Goal: Information Seeking & Learning: Learn about a topic

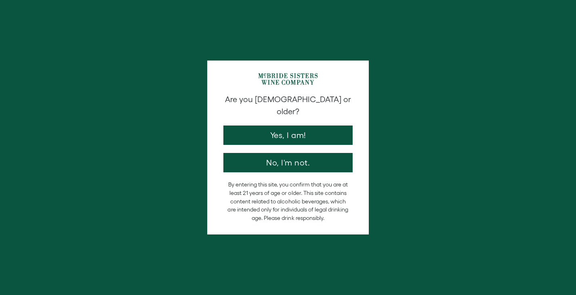
click at [263, 114] on div "Are you 21 years old or older? Yes, I am! No, I'm not." at bounding box center [287, 133] width 137 height 79
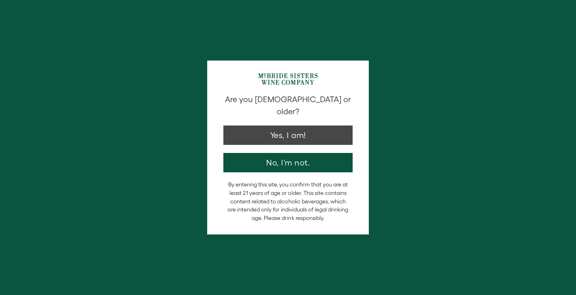
click at [297, 126] on button "Yes, I am!" at bounding box center [287, 135] width 129 height 19
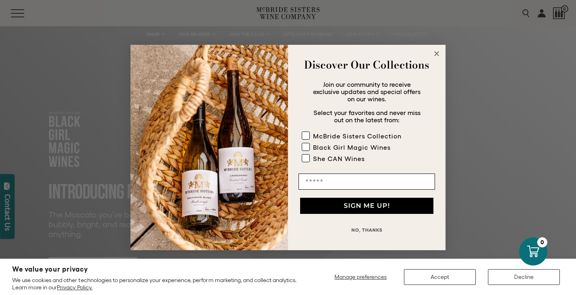
click at [438, 49] on circle "Close dialog" at bounding box center [436, 53] width 9 height 9
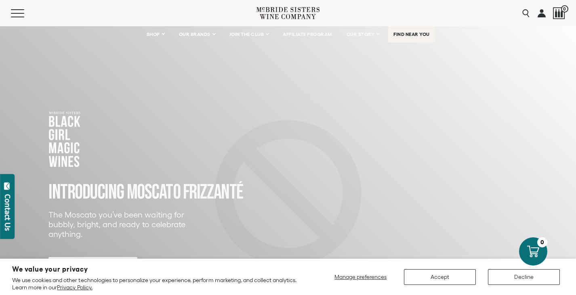
click at [429, 33] on span "FIND NEAR YOU" at bounding box center [412, 35] width 36 height 6
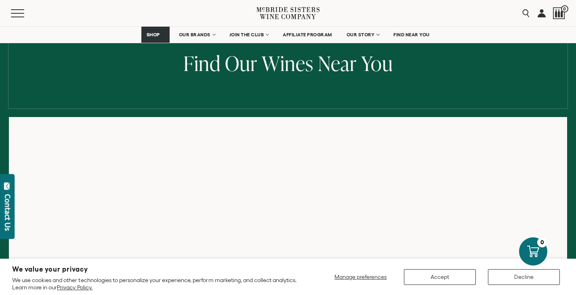
scroll to position [134, 0]
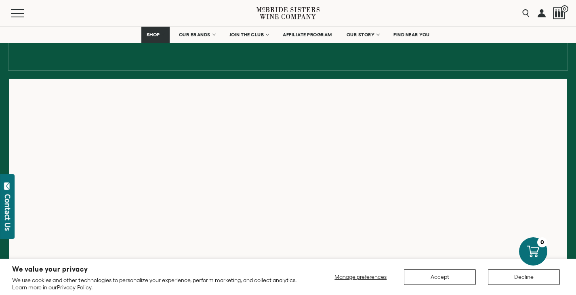
scroll to position [118, 0]
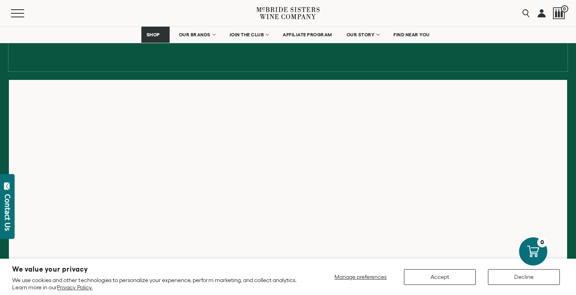
click at [517, 277] on button "Decline" at bounding box center [524, 277] width 72 height 16
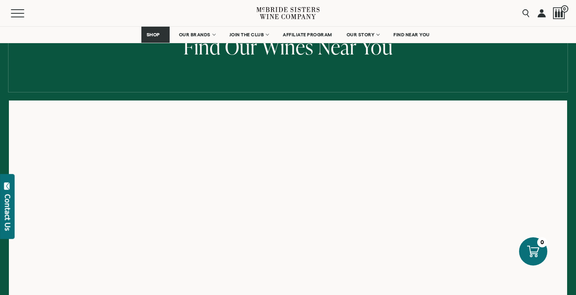
scroll to position [98, 0]
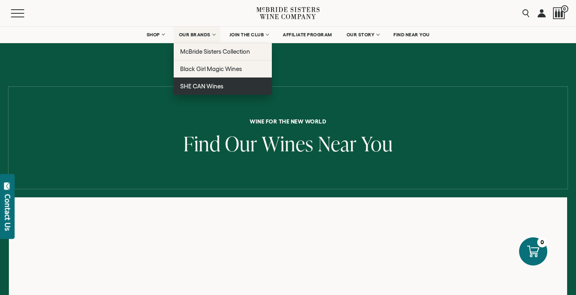
click at [210, 87] on span "SHE CAN Wines" at bounding box center [201, 86] width 43 height 7
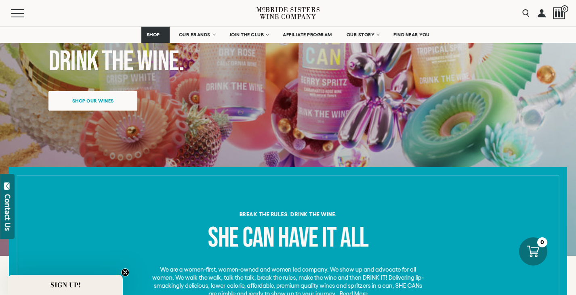
scroll to position [173, 0]
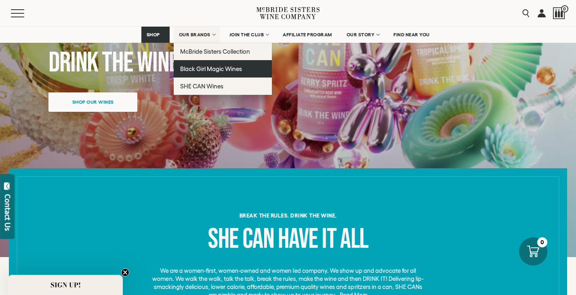
click at [194, 67] on span "Black Girl Magic Wines" at bounding box center [211, 68] width 62 height 7
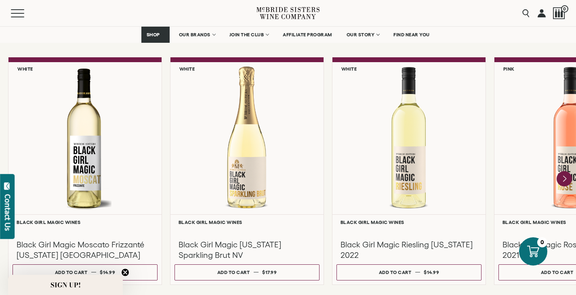
scroll to position [743, 0]
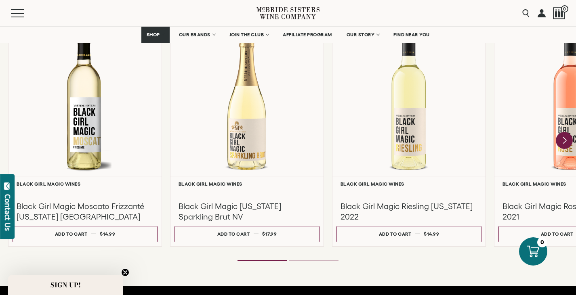
click at [562, 145] on icon "Next" at bounding box center [564, 140] width 17 height 17
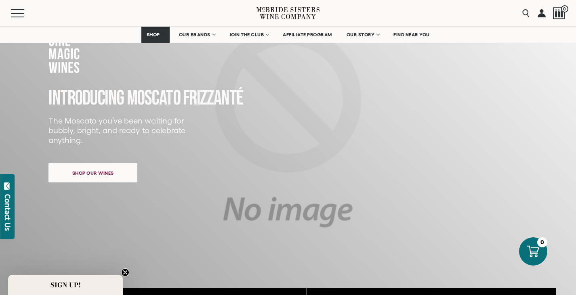
scroll to position [67, 0]
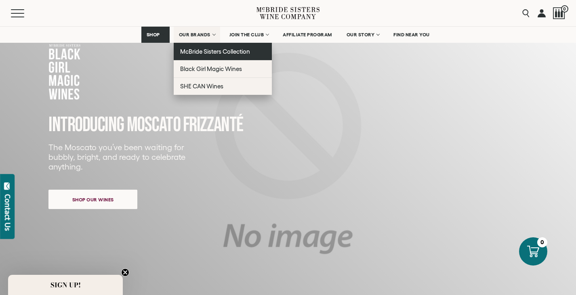
click at [209, 51] on span "McBride Sisters Collection" at bounding box center [215, 51] width 70 height 7
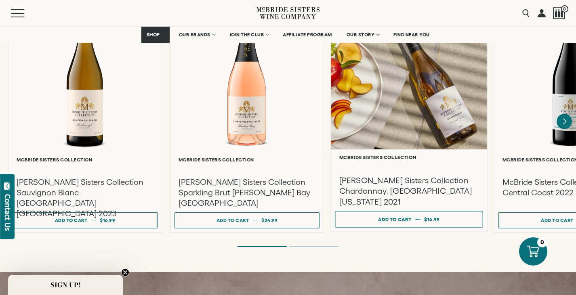
scroll to position [739, 0]
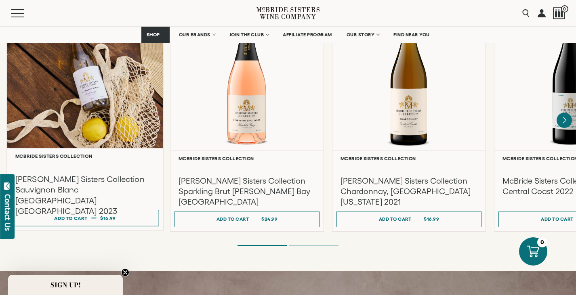
click at [86, 145] on div at bounding box center [85, 71] width 156 height 156
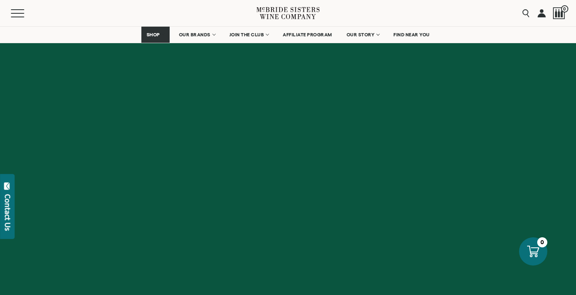
scroll to position [2604, 0]
